Goal: Task Accomplishment & Management: Manage account settings

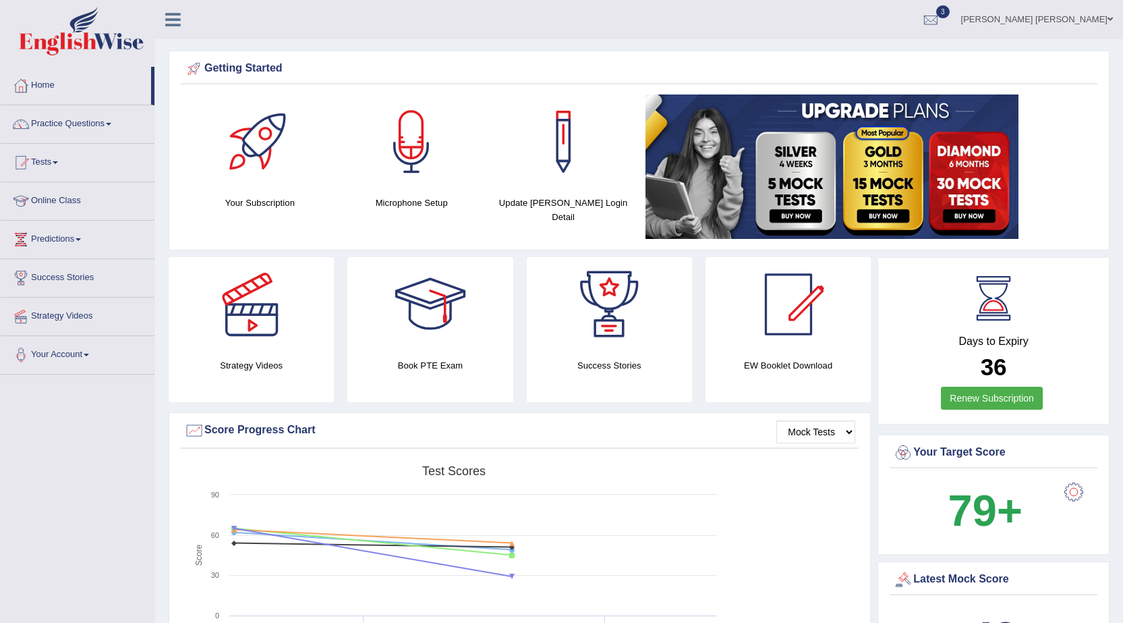
click at [1075, 15] on link "[PERSON_NAME] [PERSON_NAME]" at bounding box center [1037, 17] width 172 height 35
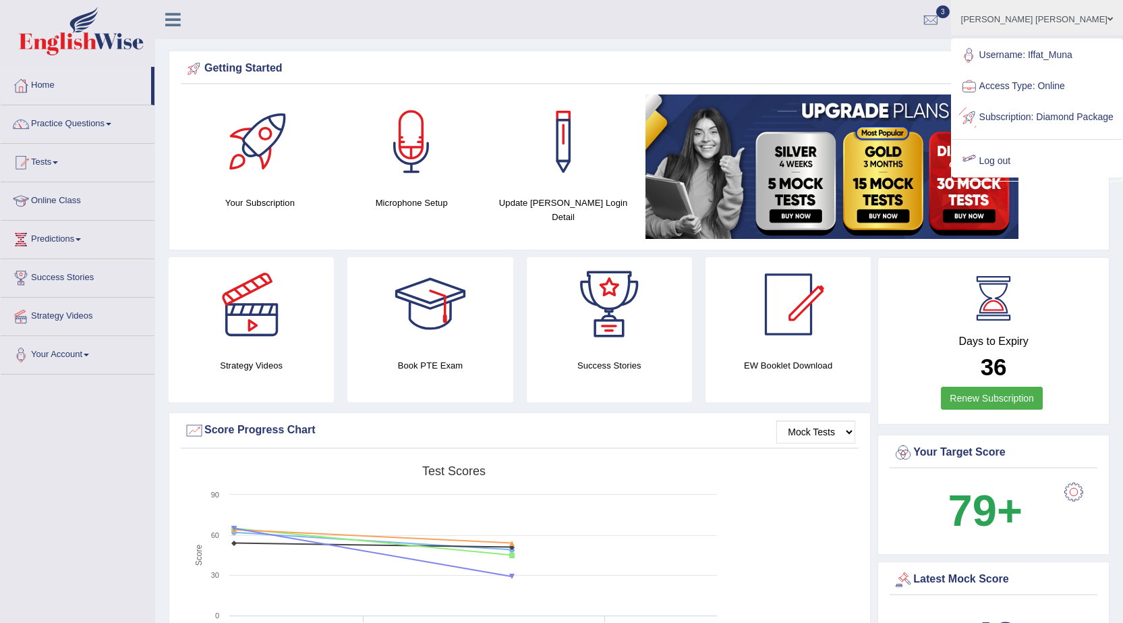
click at [1011, 171] on link "Log out" at bounding box center [1037, 161] width 169 height 31
